Goal: Task Accomplishment & Management: Use online tool/utility

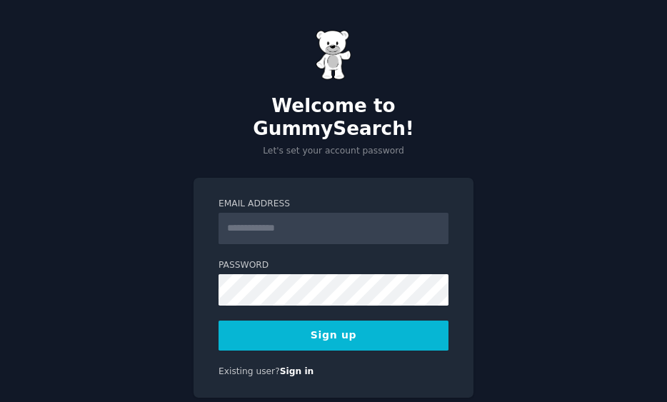
click at [348, 213] on input "Email Address" at bounding box center [333, 228] width 230 height 31
type input "**********"
click at [350, 321] on button "Sign up" at bounding box center [333, 336] width 230 height 30
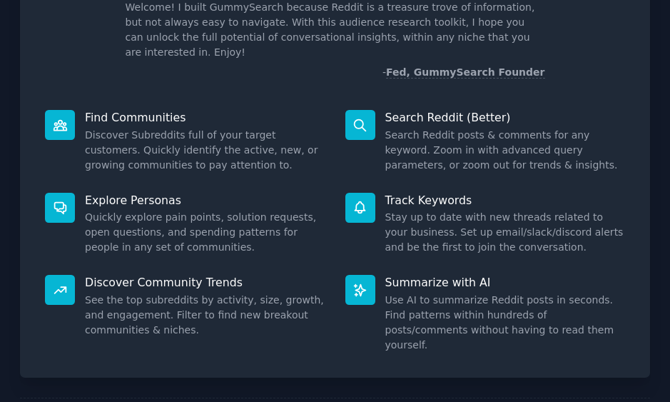
scroll to position [156, 0]
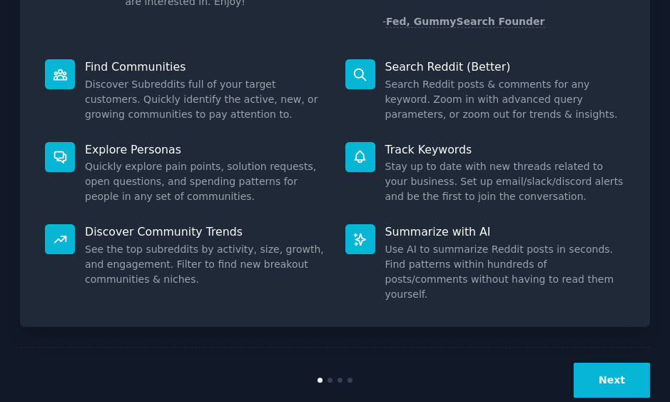
click at [623, 363] on button "Next" at bounding box center [612, 380] width 76 height 35
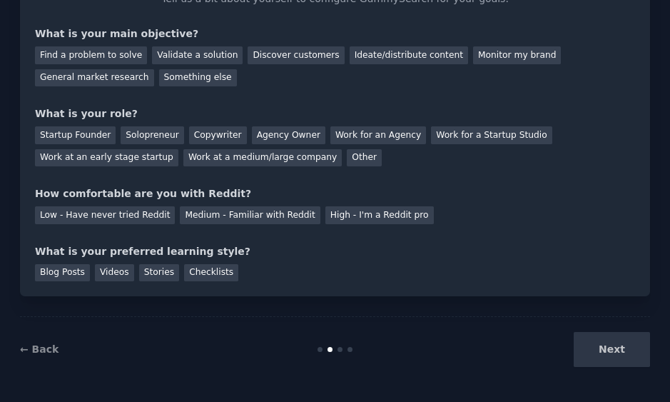
scroll to position [109, 0]
click at [76, 79] on div "General market research" at bounding box center [94, 78] width 119 height 18
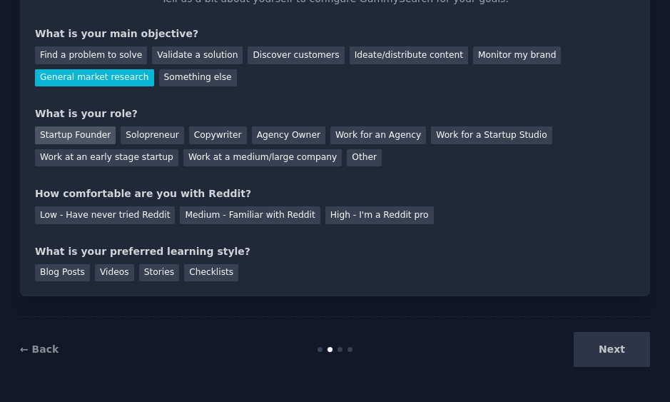
click at [86, 136] on div "Startup Founder" at bounding box center [75, 135] width 81 height 18
click at [130, 217] on div "Low - Have never tried Reddit" at bounding box center [105, 215] width 140 height 18
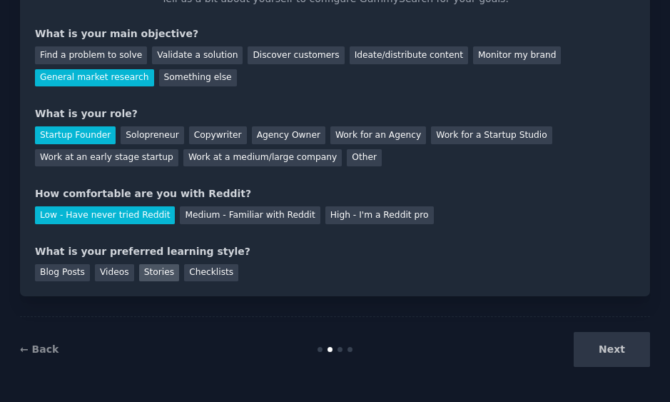
click at [150, 268] on div "Stories" at bounding box center [159, 273] width 40 height 18
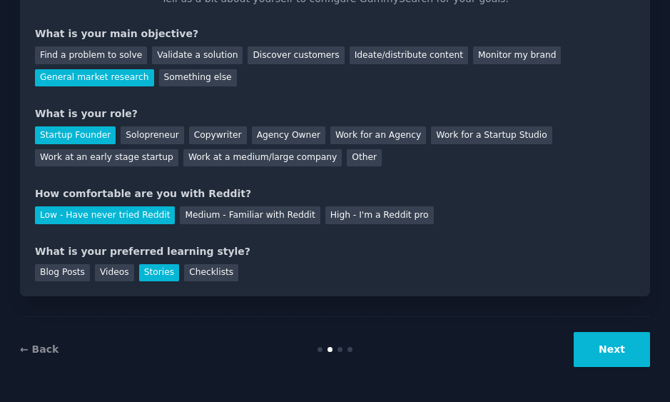
click at [600, 353] on button "Next" at bounding box center [612, 349] width 76 height 35
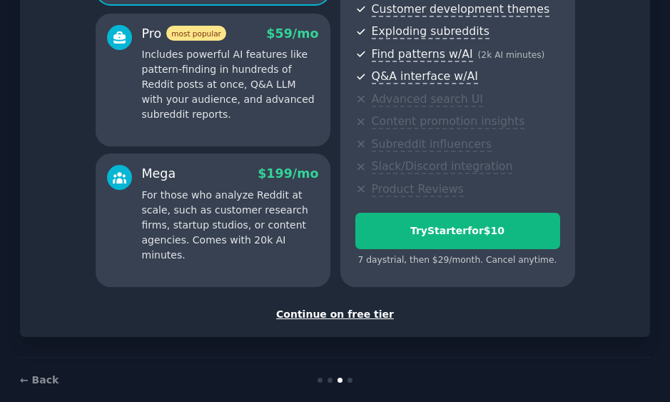
scroll to position [275, 0]
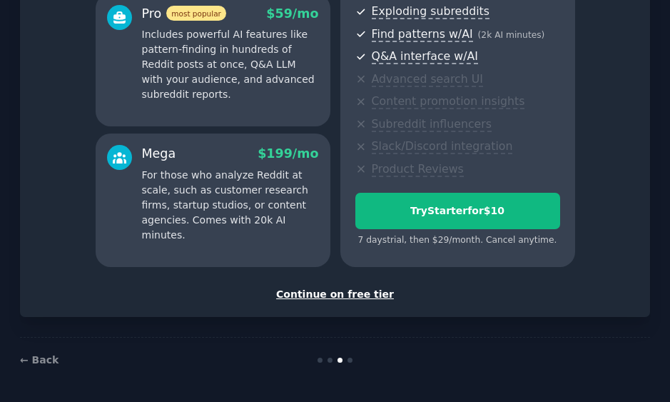
click at [361, 296] on div "Continue on free tier" at bounding box center [335, 294] width 601 height 15
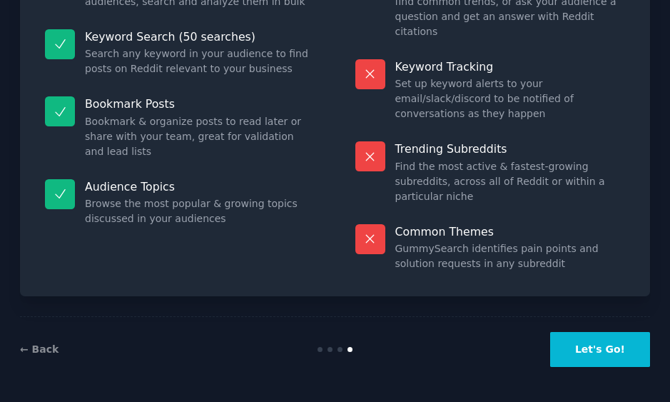
scroll to position [169, 0]
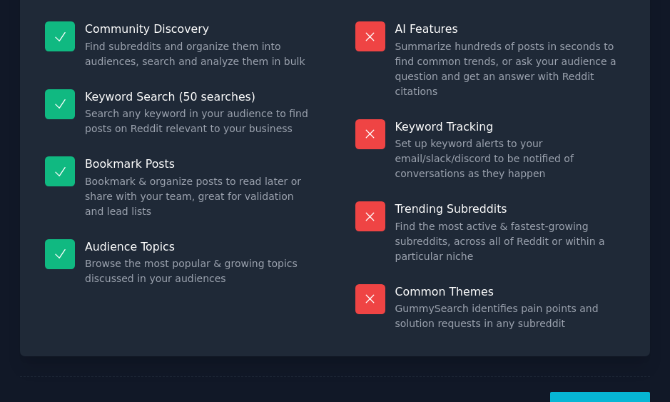
click at [587, 392] on button "Let's Go!" at bounding box center [601, 409] width 100 height 35
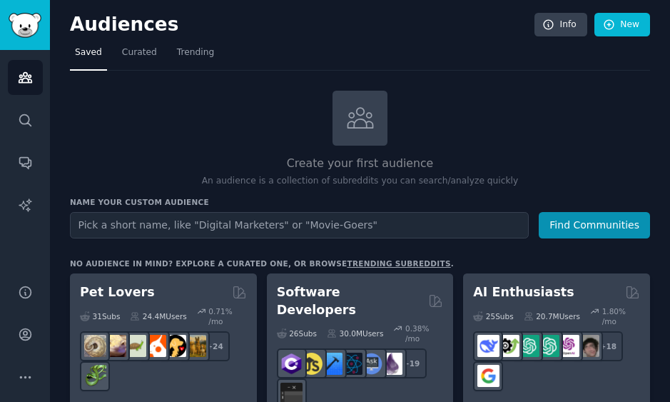
click at [301, 223] on input "text" at bounding box center [299, 225] width 459 height 26
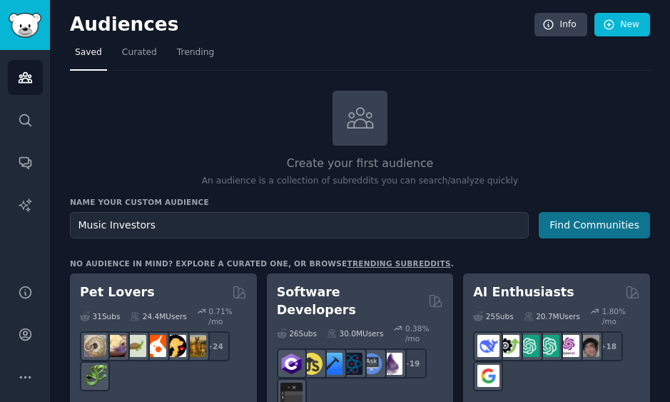
type input "Music Investors"
click at [613, 221] on button "Find Communities" at bounding box center [594, 225] width 111 height 26
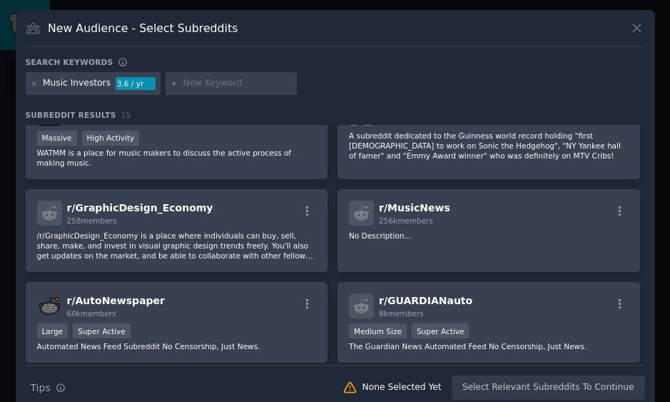
scroll to position [350, 0]
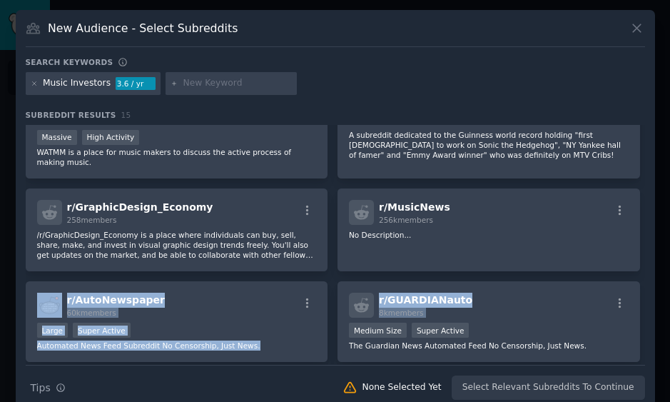
drag, startPoint x: 639, startPoint y: 263, endPoint x: 640, endPoint y: 298, distance: 35.0
click at [640, 303] on div "r/ Superstonk 1.2M members Massive Super Active A place for theoretical discuss…" at bounding box center [336, 245] width 620 height 240
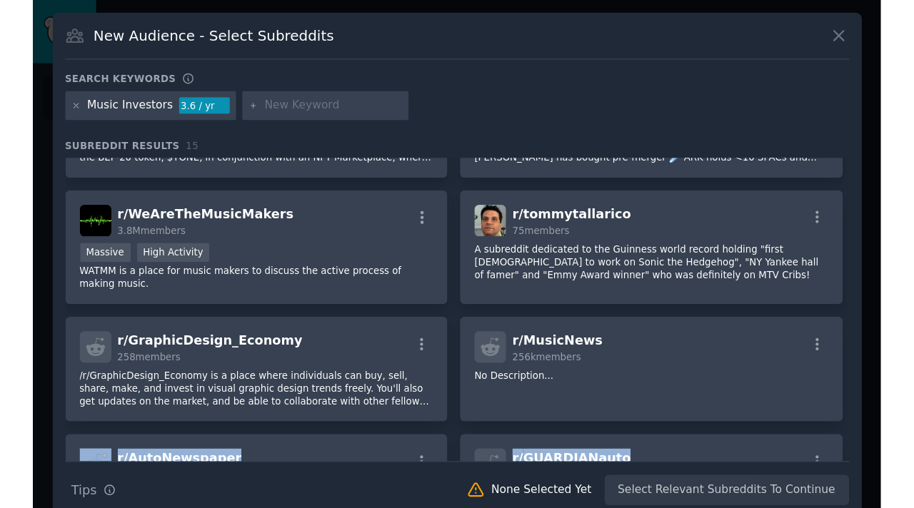
scroll to position [277, 0]
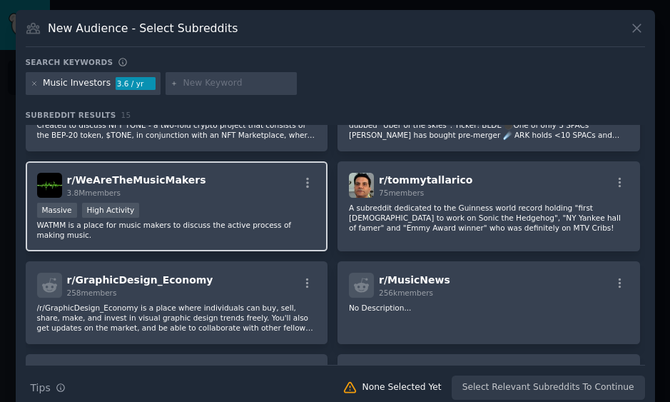
click at [172, 200] on div "r/ WeAreTheMusicMakers 3.8M members Massive High Activity WATMM is a place for …" at bounding box center [177, 206] width 303 height 91
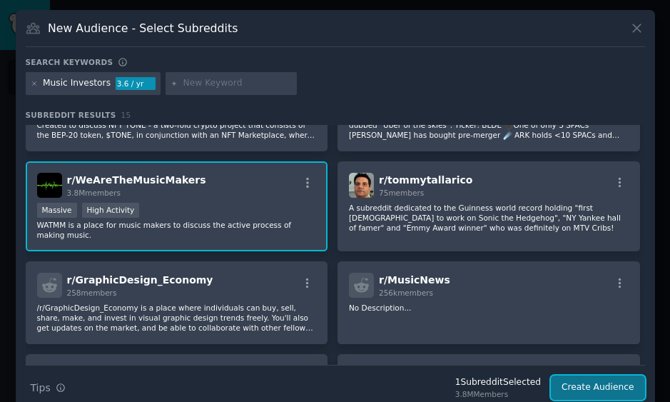
click at [623, 390] on button "Create Audience" at bounding box center [598, 388] width 94 height 24
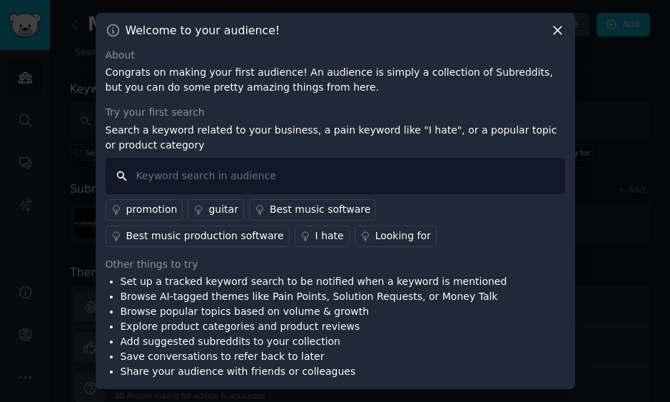
click at [328, 181] on input "text" at bounding box center [336, 176] width 460 height 36
type input "Invest in music"
click at [525, 275] on div "Set up a tracked keyword search to be notified when a keyword is mentioned Brow…" at bounding box center [336, 326] width 460 height 105
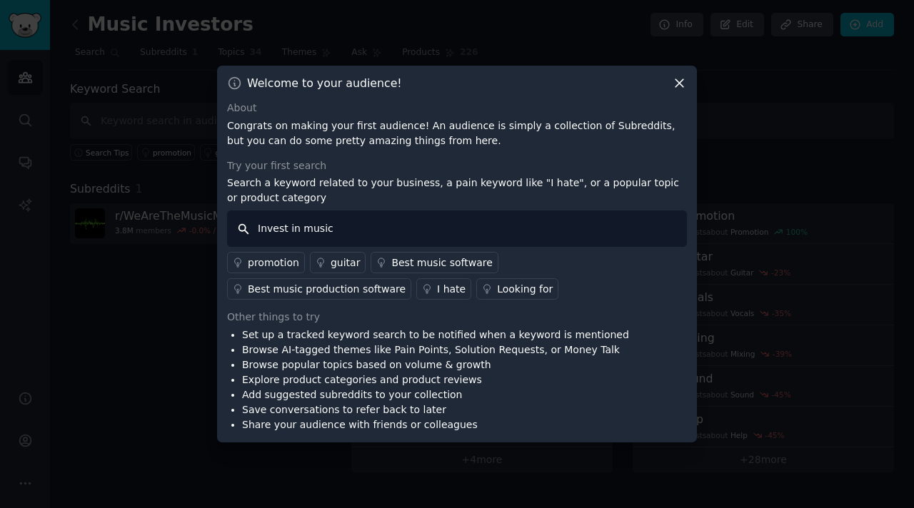
click at [443, 230] on input "Invest in music" at bounding box center [457, 229] width 460 height 36
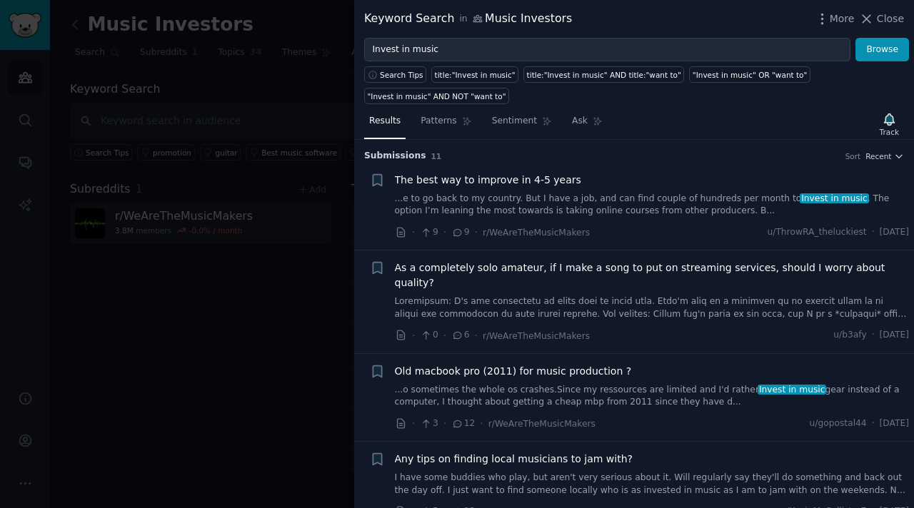
drag, startPoint x: 913, startPoint y: 199, endPoint x: 913, endPoint y: 220, distance: 21.4
click at [670, 229] on div "Submission s 11 Sort Recent Reddit text submission + The best way to improve in…" at bounding box center [634, 324] width 560 height 368
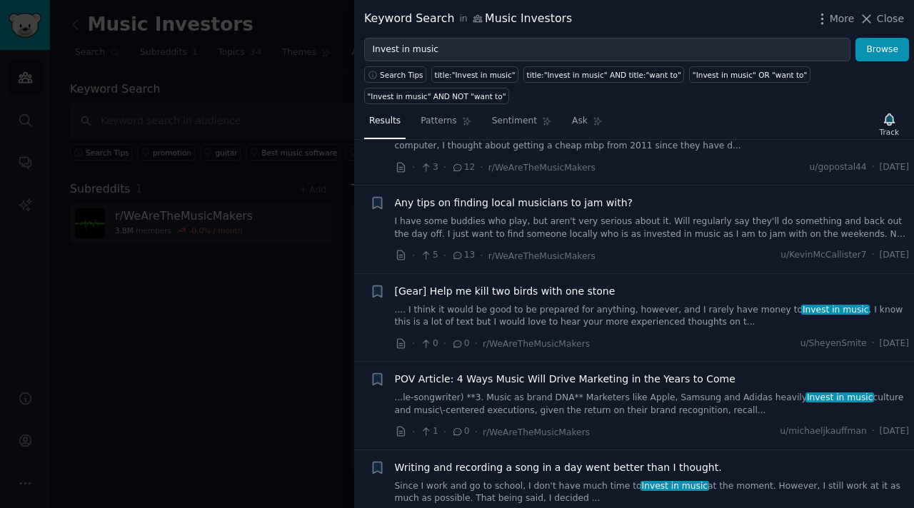
scroll to position [251, 0]
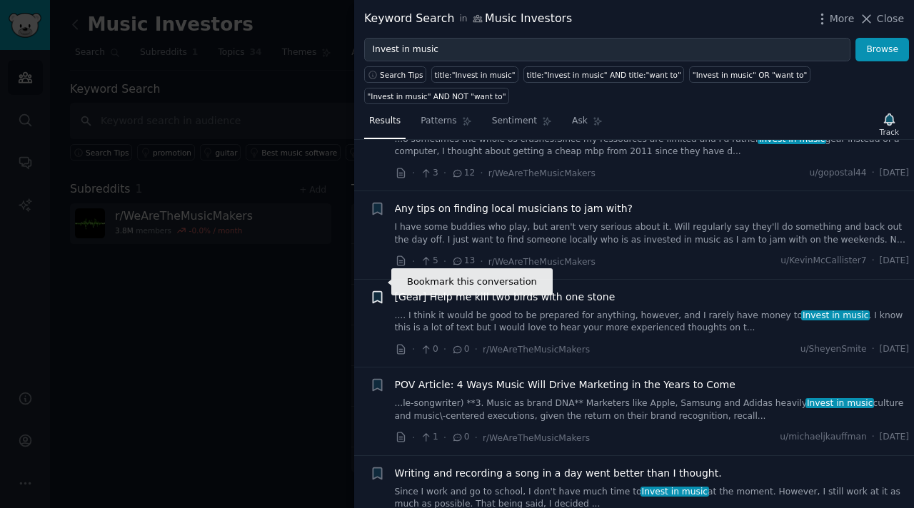
click at [373, 291] on icon "button" at bounding box center [377, 296] width 9 height 11
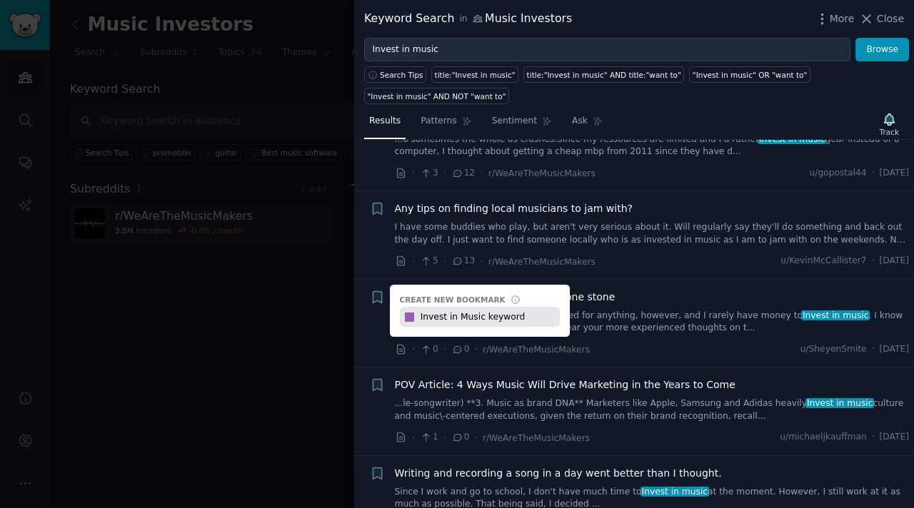
type input "Invest in Music keyword"
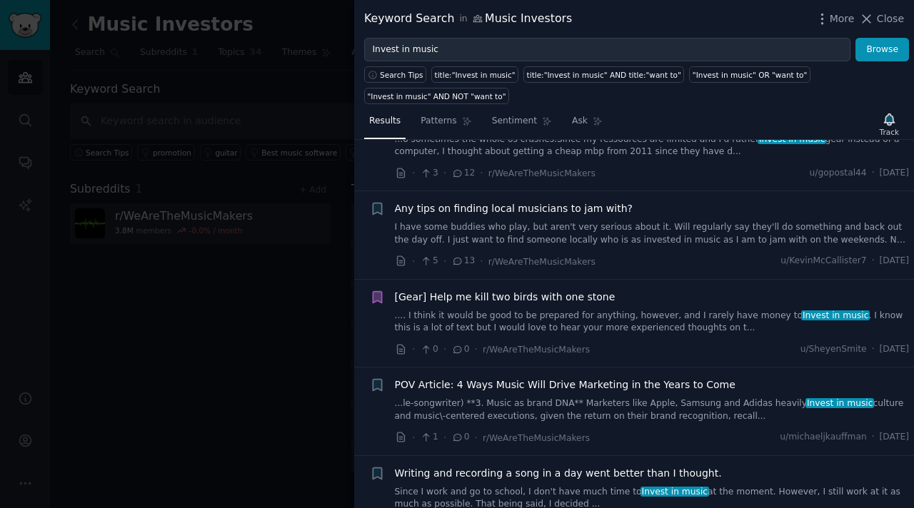
drag, startPoint x: 913, startPoint y: 333, endPoint x: 913, endPoint y: 380, distance: 46.4
click at [670, 380] on div "Submission s 11 Sort Recent Reddit text submission + The best way to improve in…" at bounding box center [634, 324] width 560 height 368
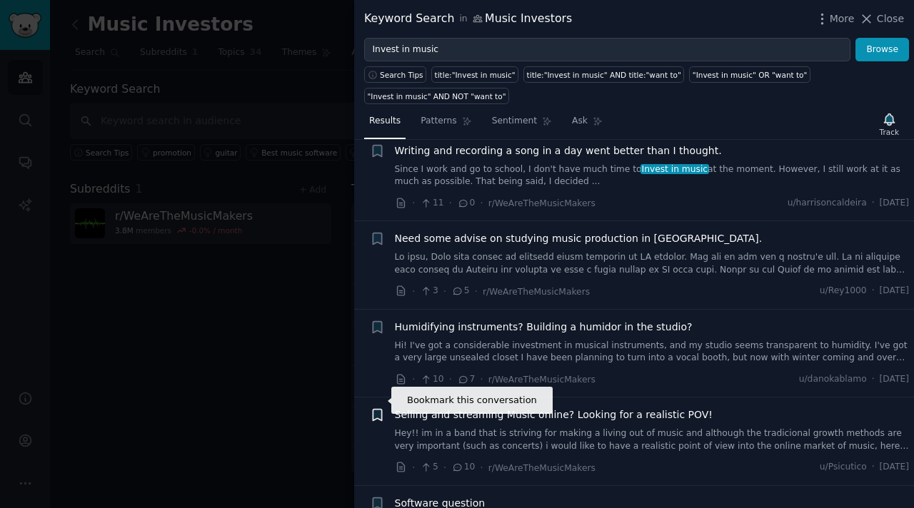
click at [380, 401] on icon "button" at bounding box center [377, 415] width 9 height 11
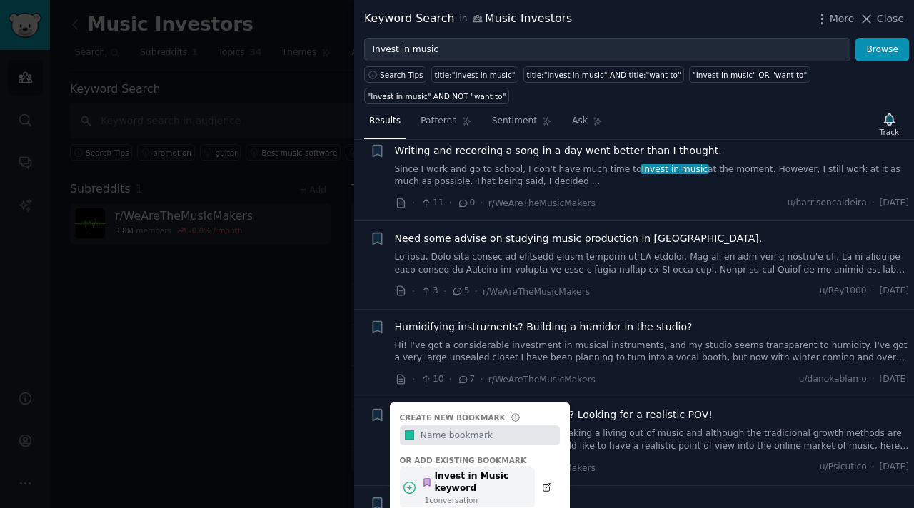
click at [456, 401] on div "Invest in Music keyword" at bounding box center [474, 483] width 105 height 25
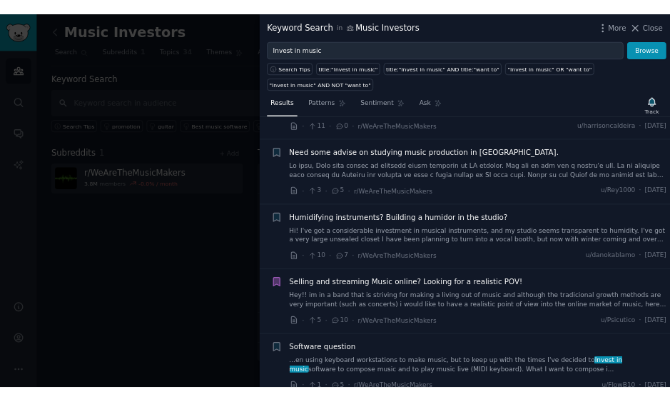
scroll to position [624, 0]
